Goal: Check status: Check status

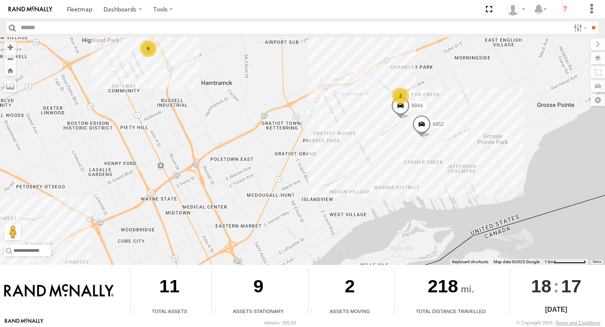
click at [395, 94] on div "2" at bounding box center [400, 95] width 17 height 17
